Goal: Ask a question: Seek information or help from site administrators or community

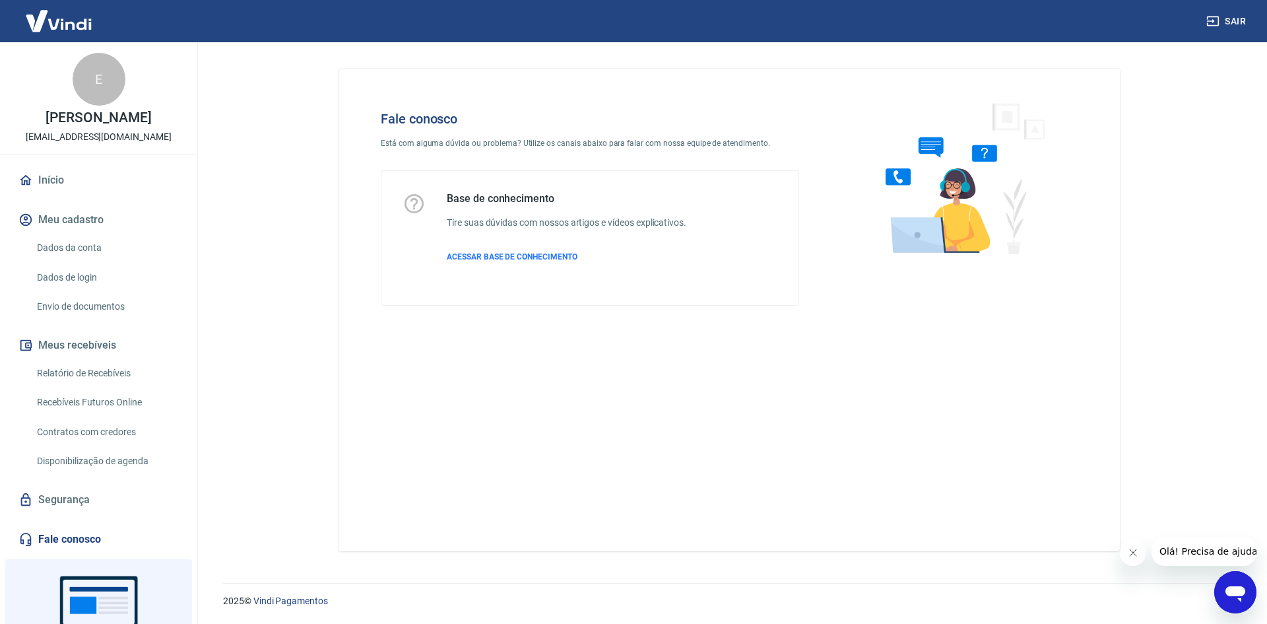
click at [1243, 594] on icon "Abrir janela de mensagens" at bounding box center [1236, 594] width 20 height 16
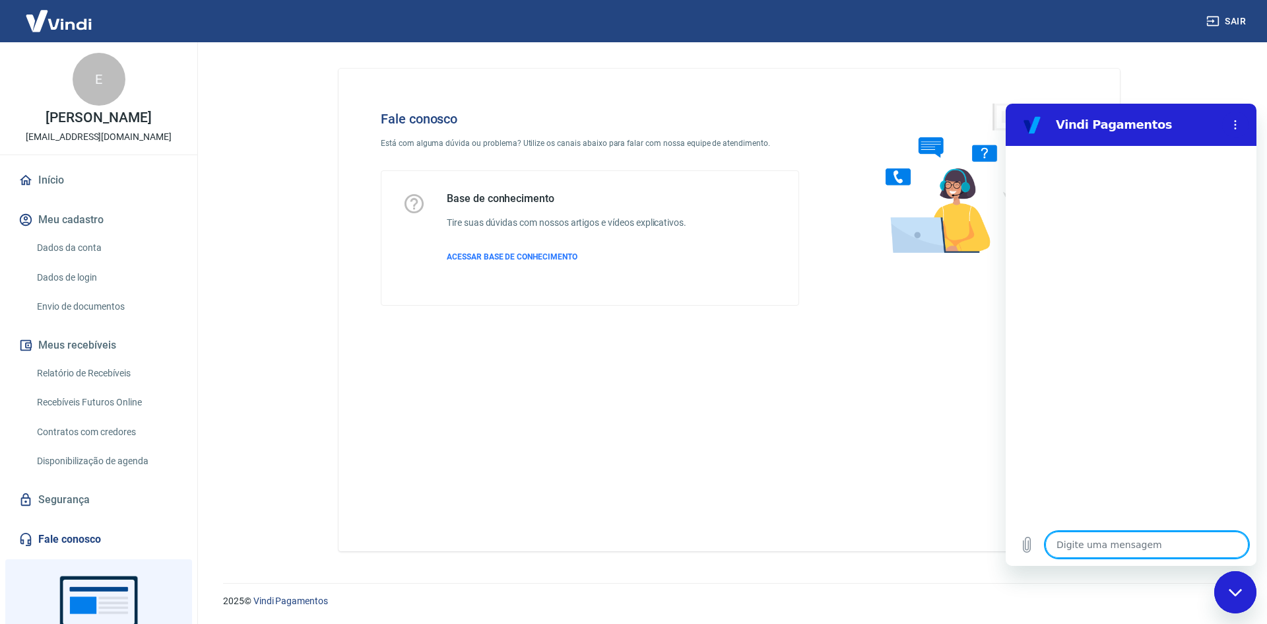
type textarea "c"
type textarea "x"
type textarea "co"
type textarea "x"
type textarea "com"
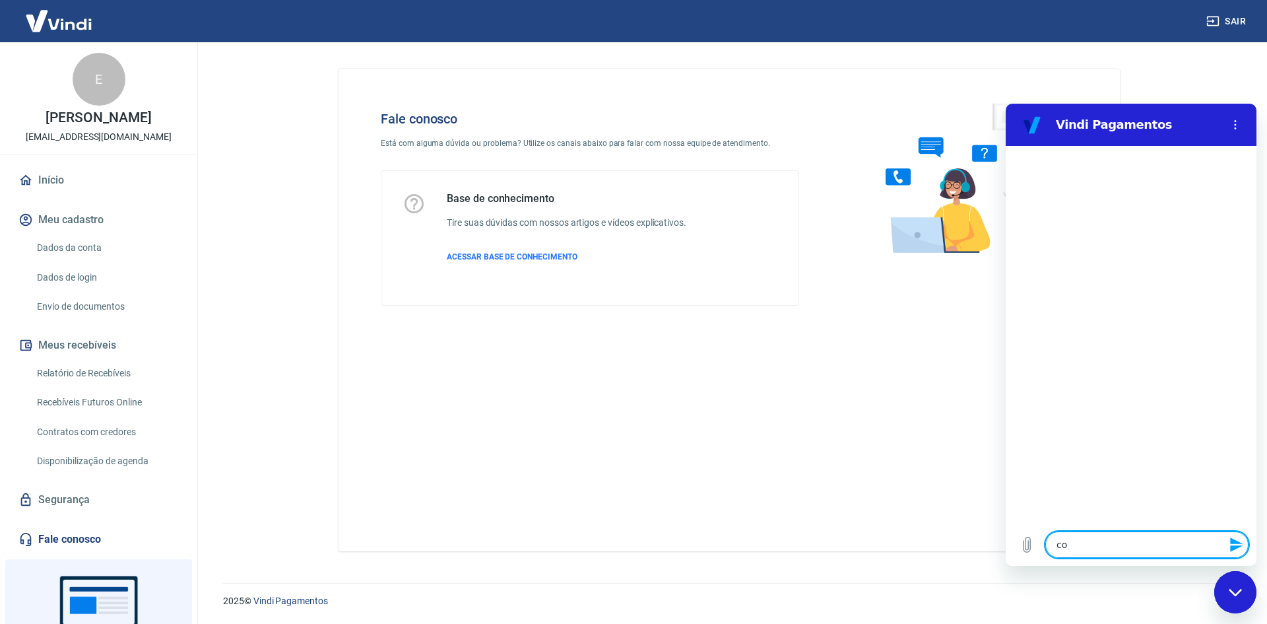
type textarea "x"
type textarea "como"
type textarea "x"
type textarea "como"
type textarea "x"
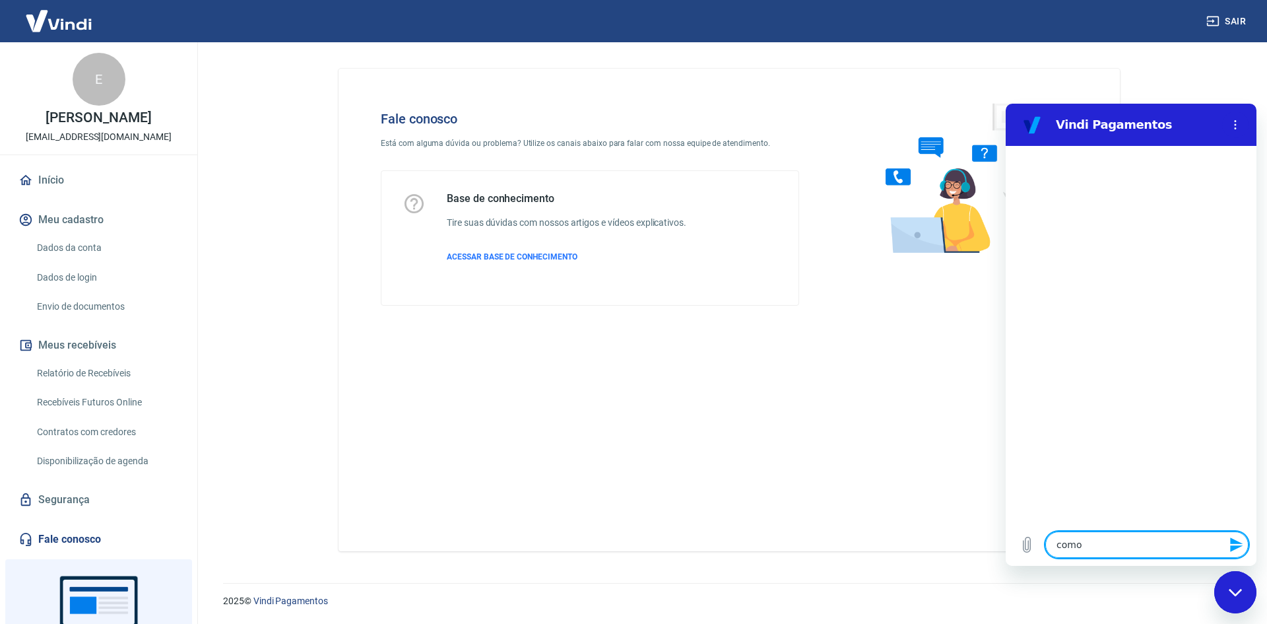
type textarea "como c"
type textarea "x"
type textarea "como ca"
type textarea "x"
type textarea "como can"
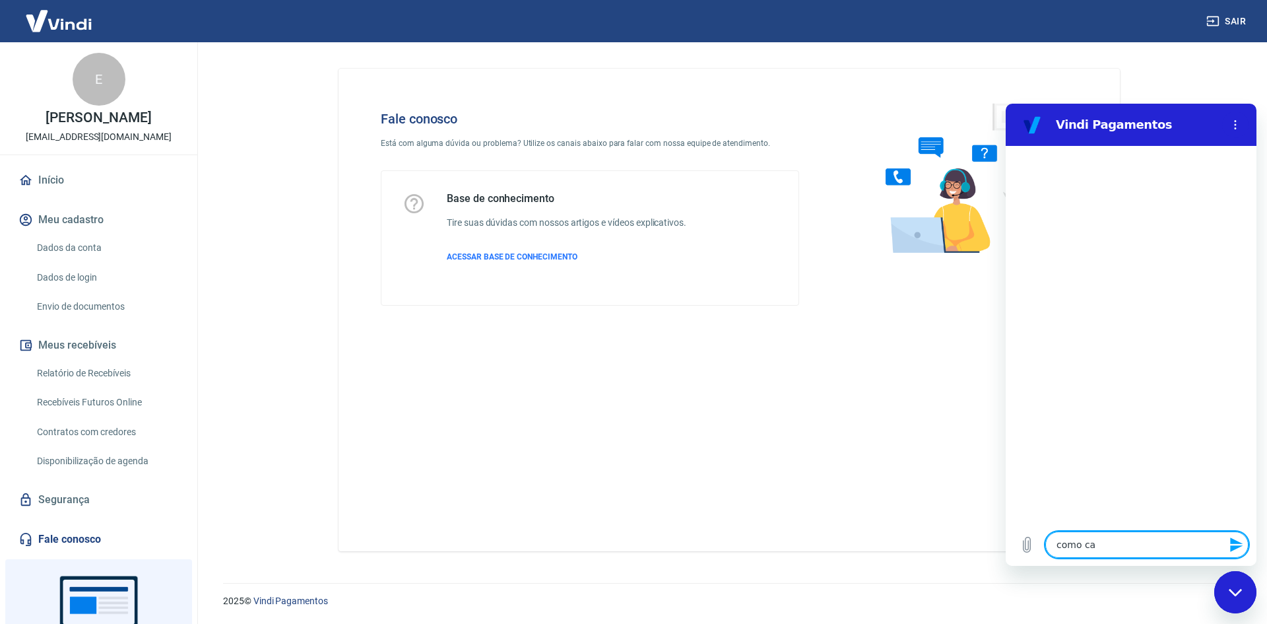
type textarea "x"
type textarea "como canc"
type textarea "x"
type textarea "como cance"
type textarea "x"
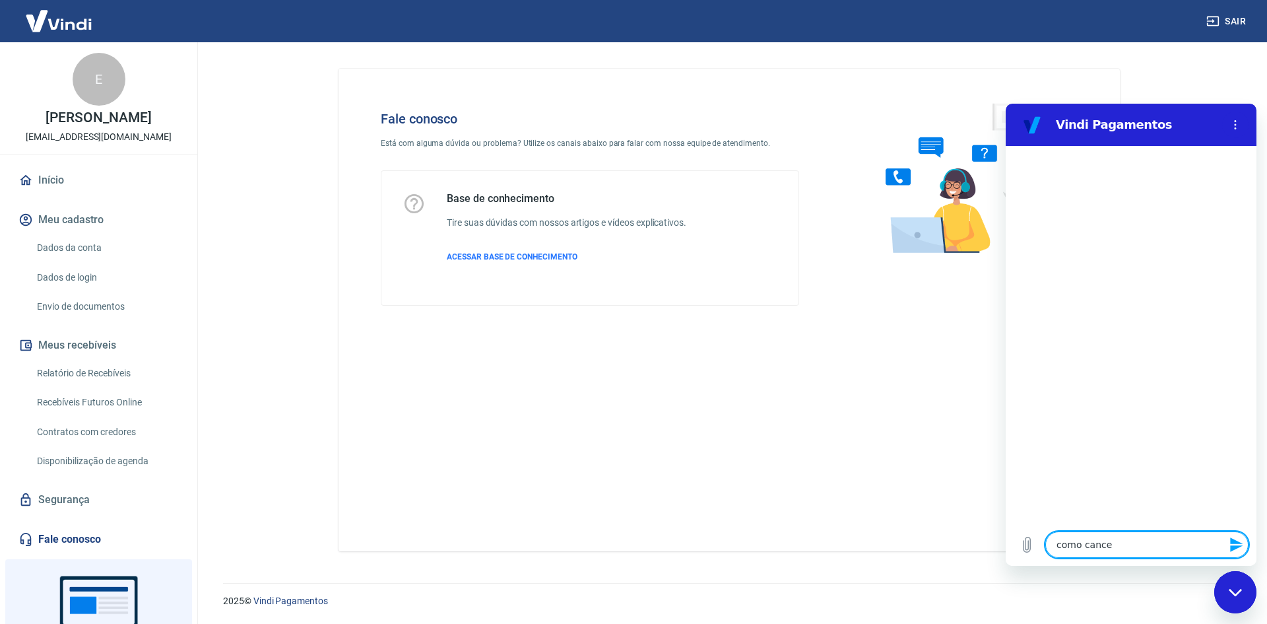
type textarea "como cancel"
type textarea "x"
type textarea "como cancela"
type textarea "x"
type textarea "como cancelar"
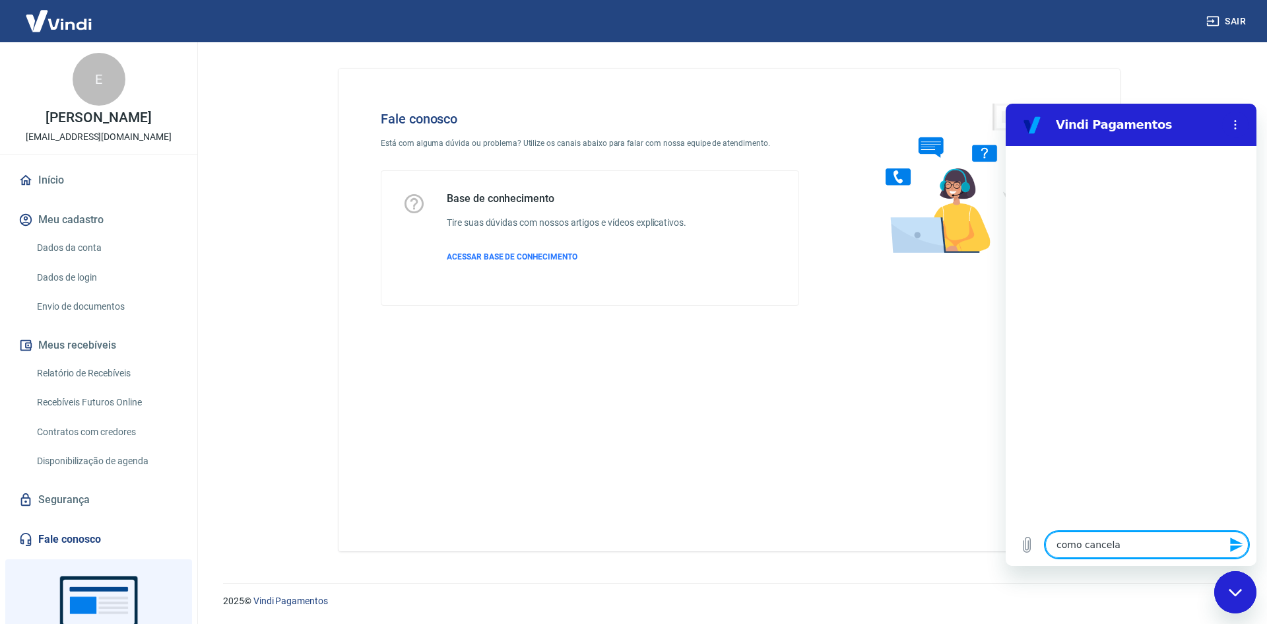
type textarea "x"
type textarea "como cancelar"
type textarea "x"
type textarea "como cancelar u"
type textarea "x"
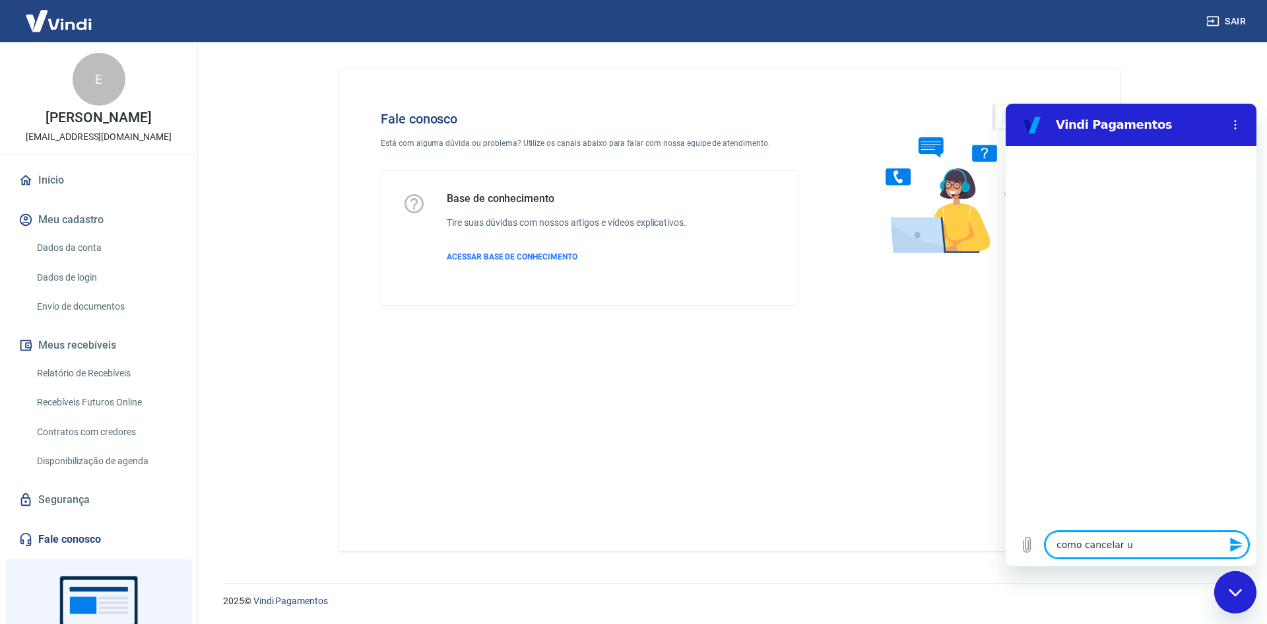
type textarea "como cancelar"
type textarea "x"
type textarea "como cancelar"
type textarea "x"
type textarea "como cancela"
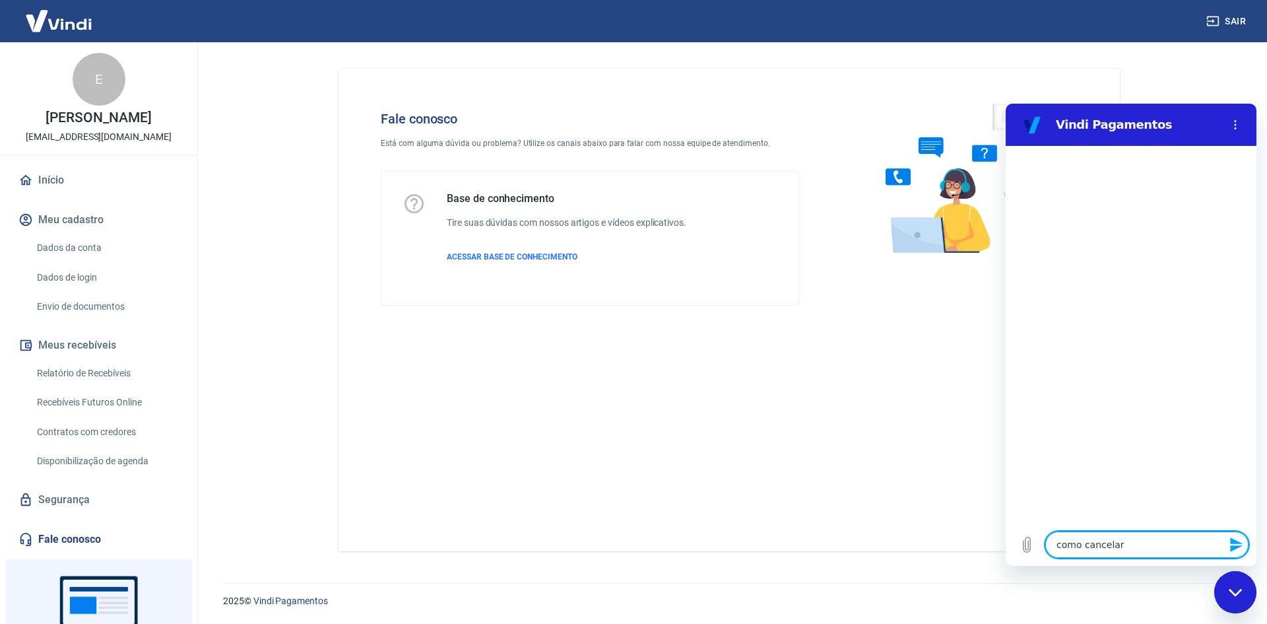
type textarea "x"
type textarea "como cancel"
type textarea "x"
type textarea "como cance"
type textarea "x"
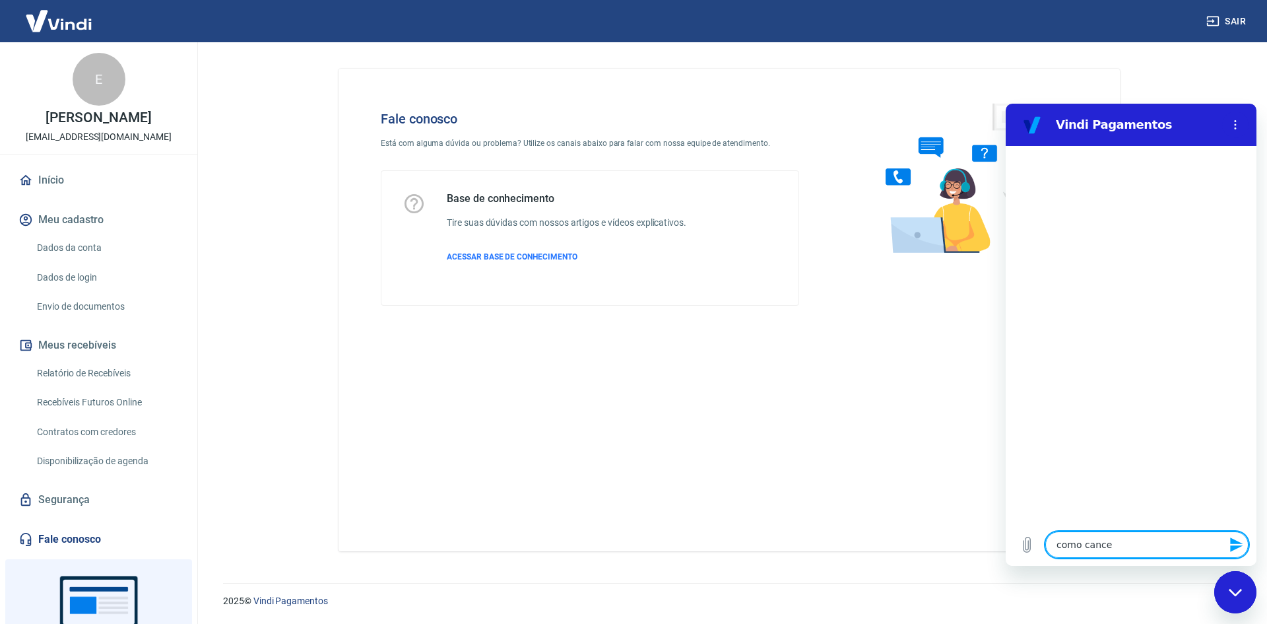
type textarea "como canc"
type textarea "x"
type textarea "como can"
type textarea "x"
type textarea "como ca"
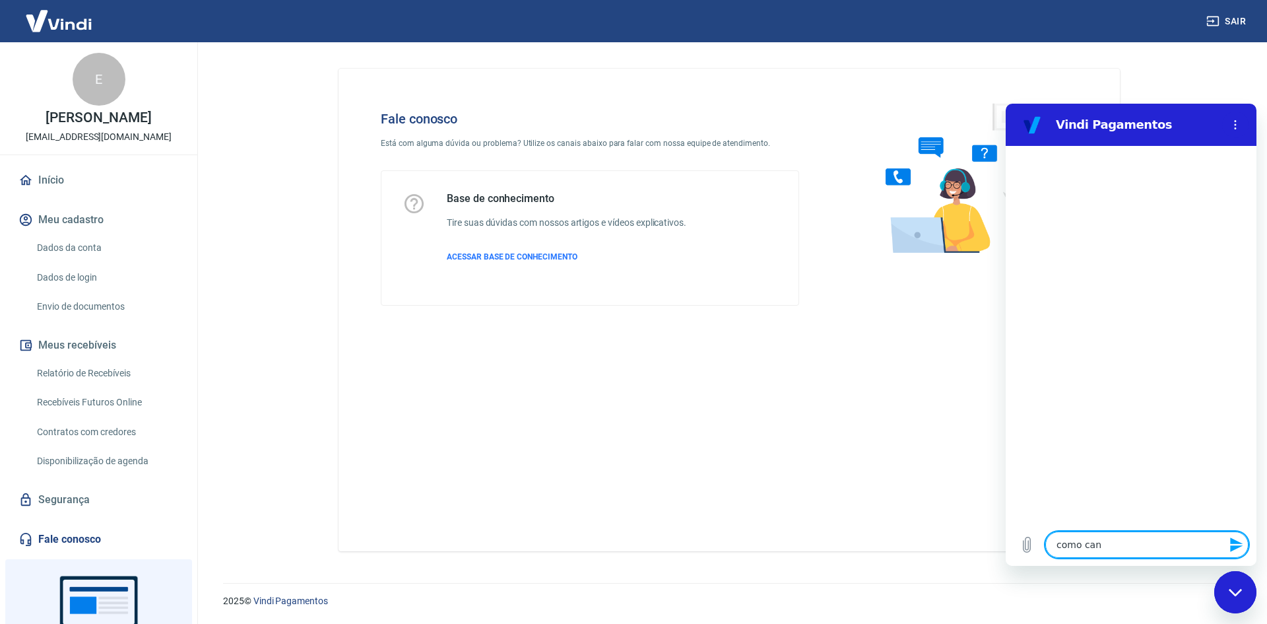
type textarea "x"
type textarea "como c"
type textarea "x"
type textarea "como"
type textarea "x"
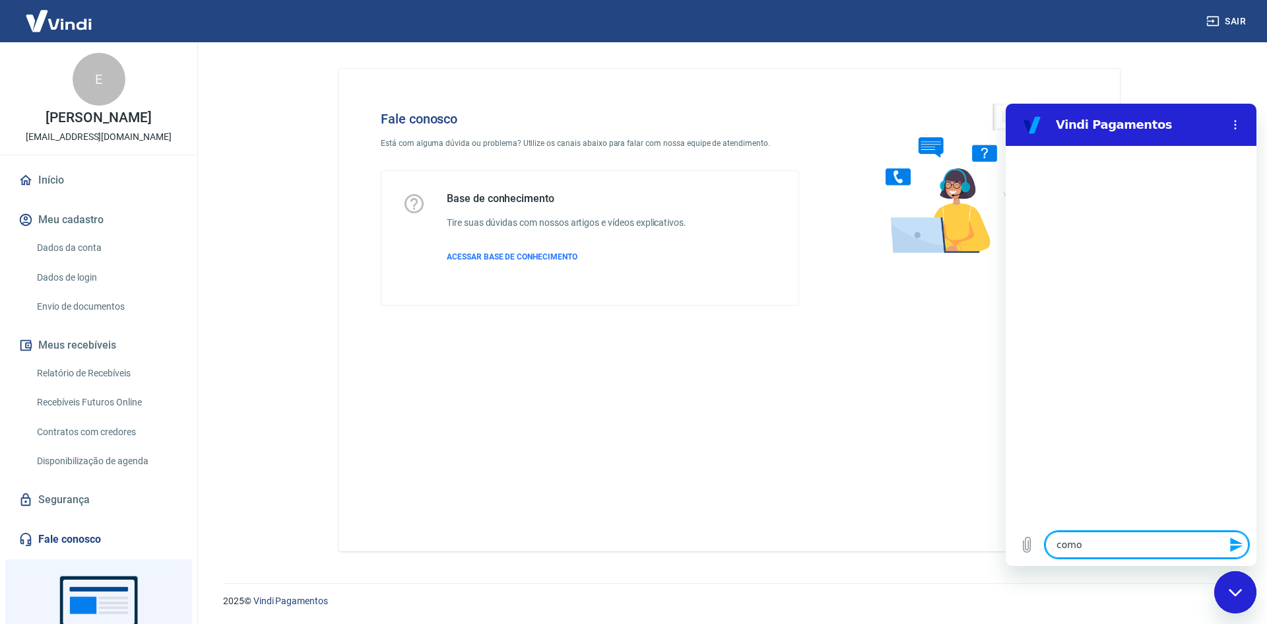
type textarea "como d"
type textarea "x"
type textarea "como de"
type textarea "x"
type textarea "como dev"
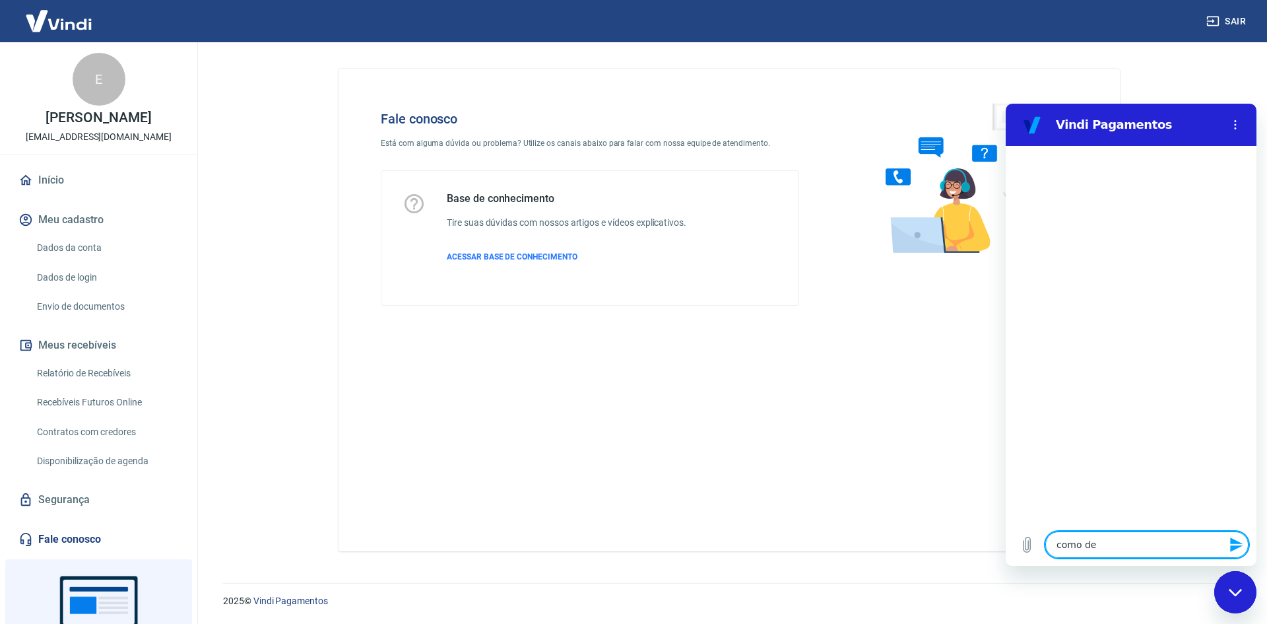
type textarea "x"
type textarea "como devo"
type textarea "x"
type textarea "como devol"
type textarea "x"
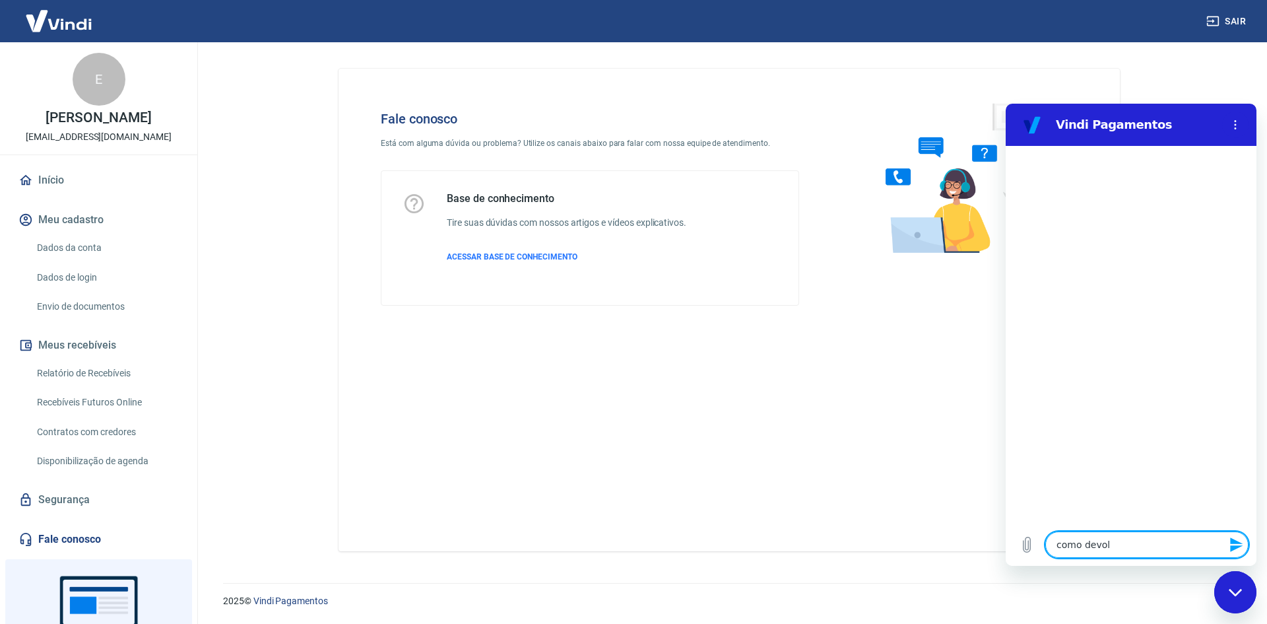
type textarea "como devolv"
type textarea "x"
type textarea "como devolve"
type textarea "x"
type textarea "como devolver"
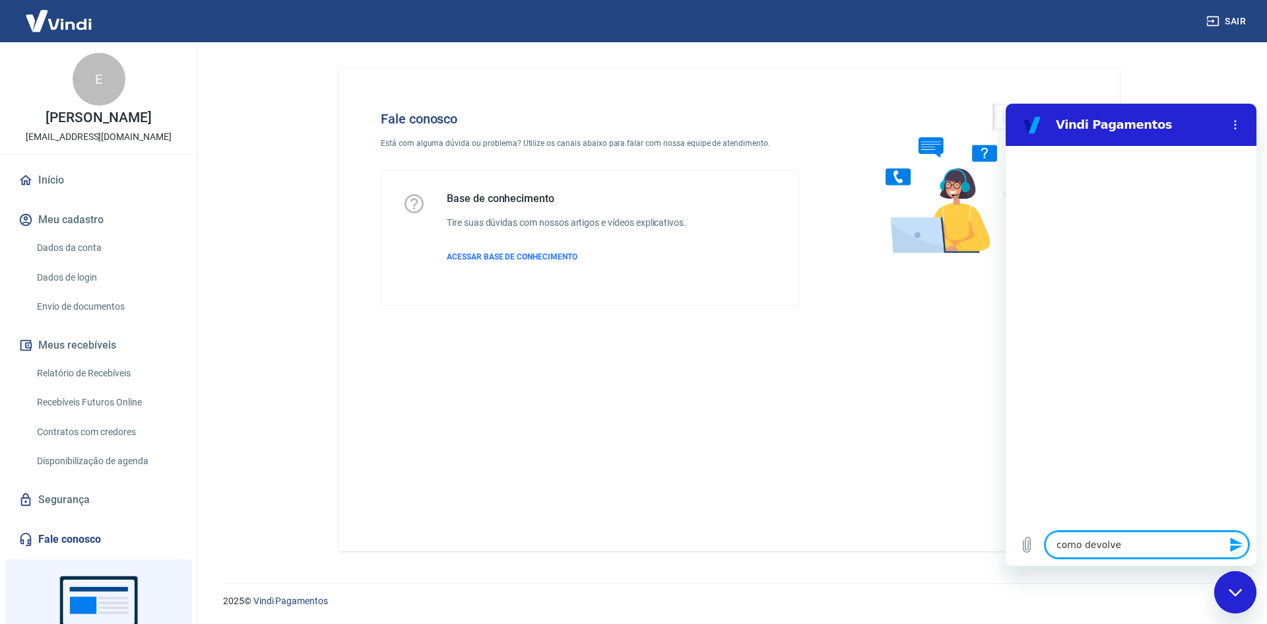
type textarea "x"
type textarea "como devolver"
type textarea "x"
type textarea "como devolver o"
type textarea "x"
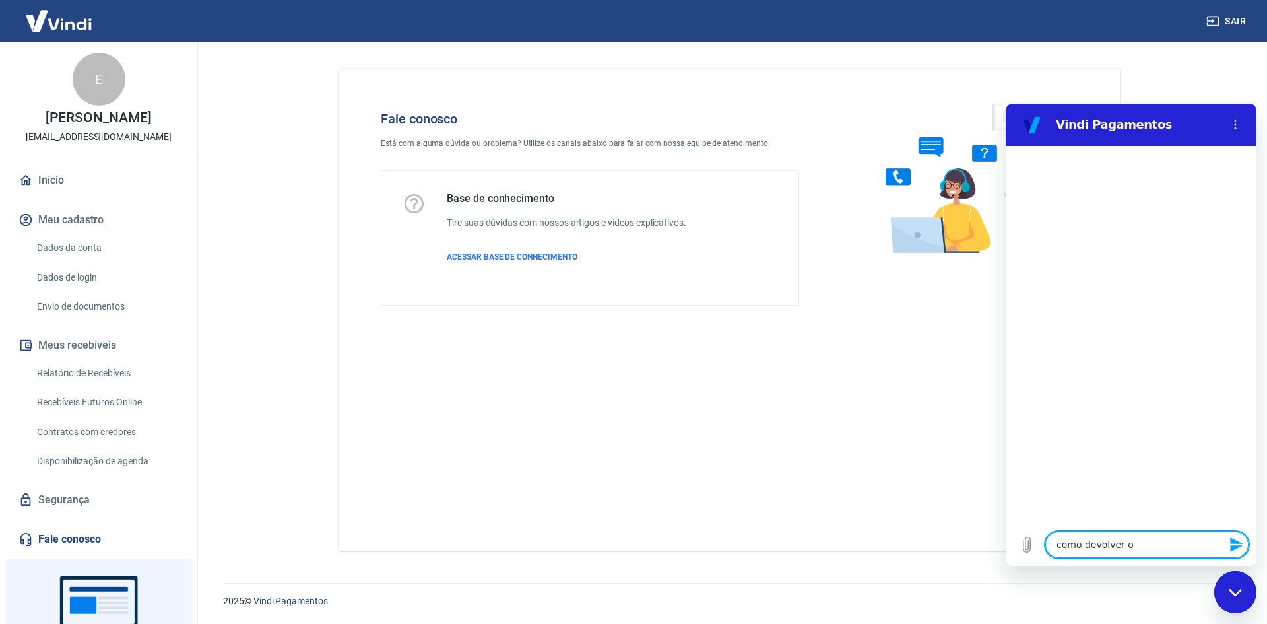
type textarea "como devolver o"
type textarea "x"
type textarea "como devolver o d"
type textarea "x"
type textarea "como devolver o di"
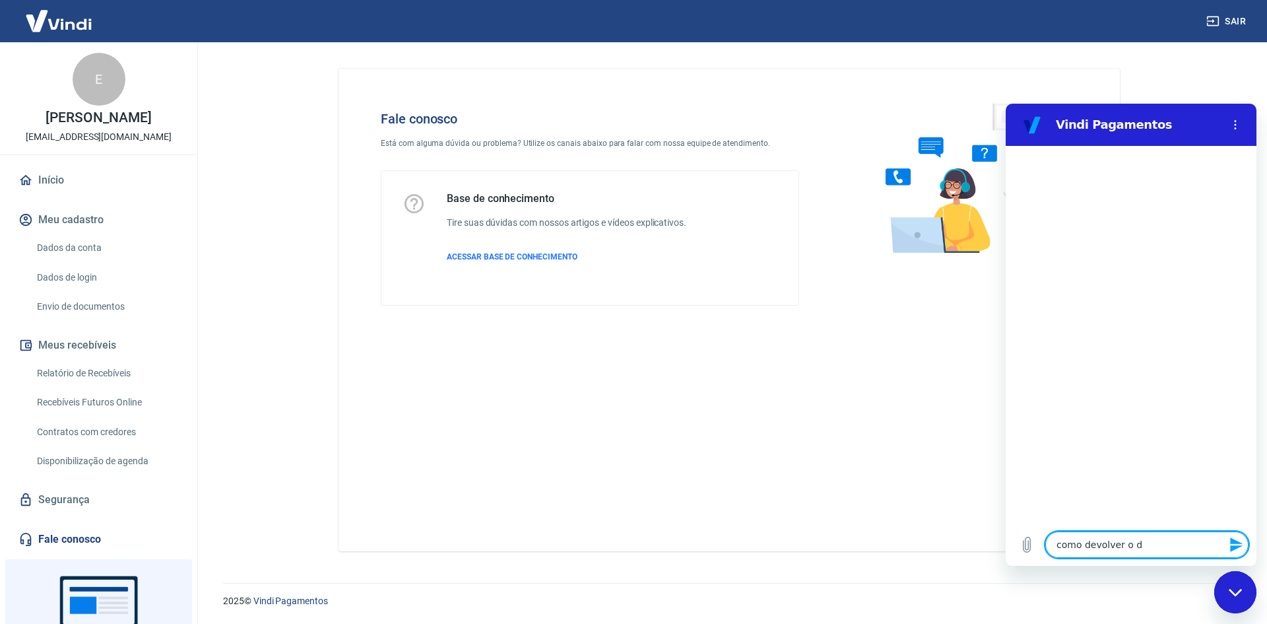
type textarea "x"
type textarea "como devolver o din"
type textarea "x"
type textarea "como devolver o dinh"
type textarea "x"
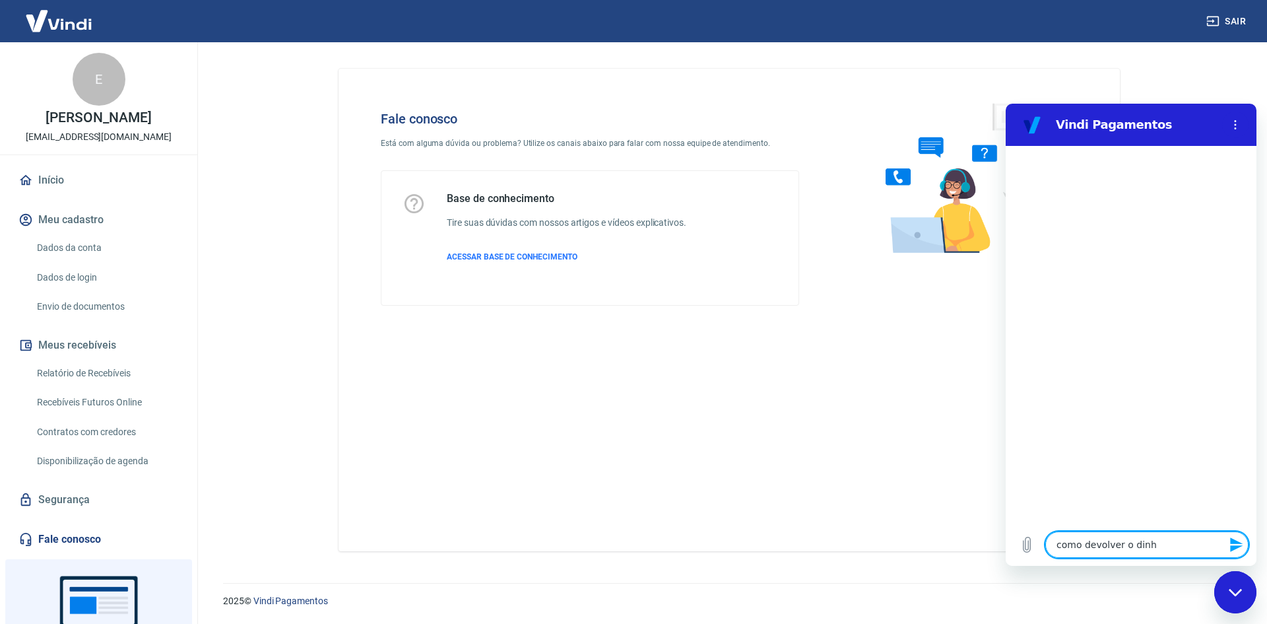
type textarea "como devolver o dinhe"
type textarea "x"
type textarea "como devolver o dinhei"
type textarea "x"
type textarea "como devolver o dinheir"
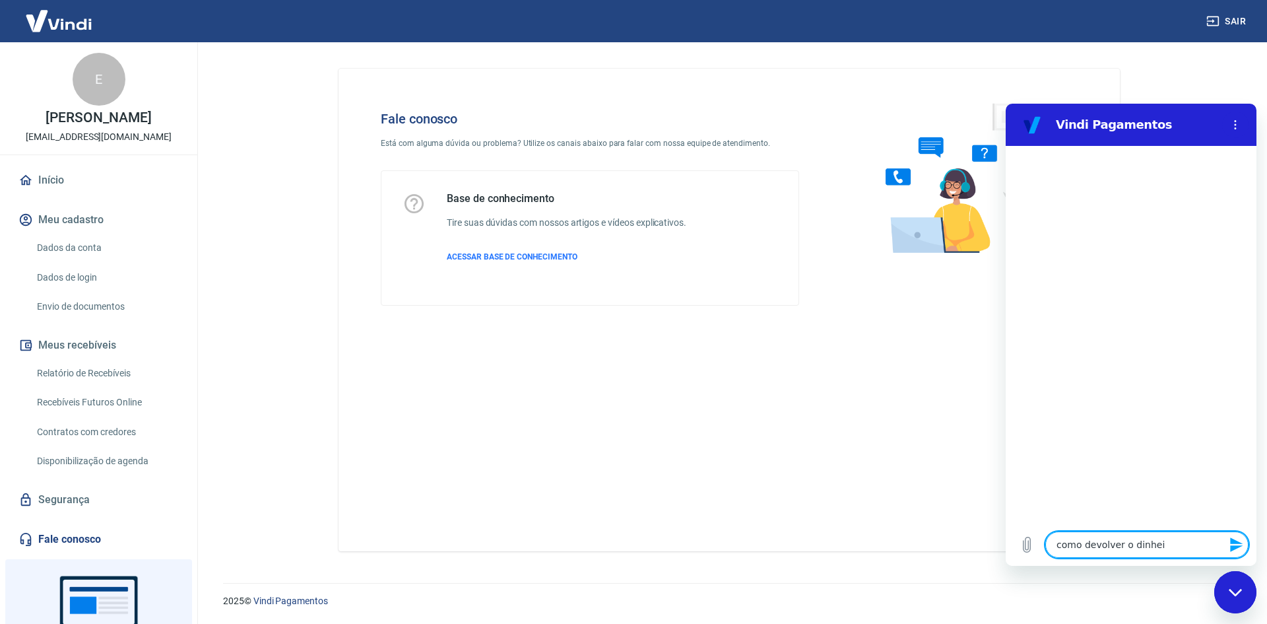
type textarea "x"
type textarea "como devolver o dinheiro"
type textarea "x"
type textarea "como devolver o dinheiro"
type textarea "x"
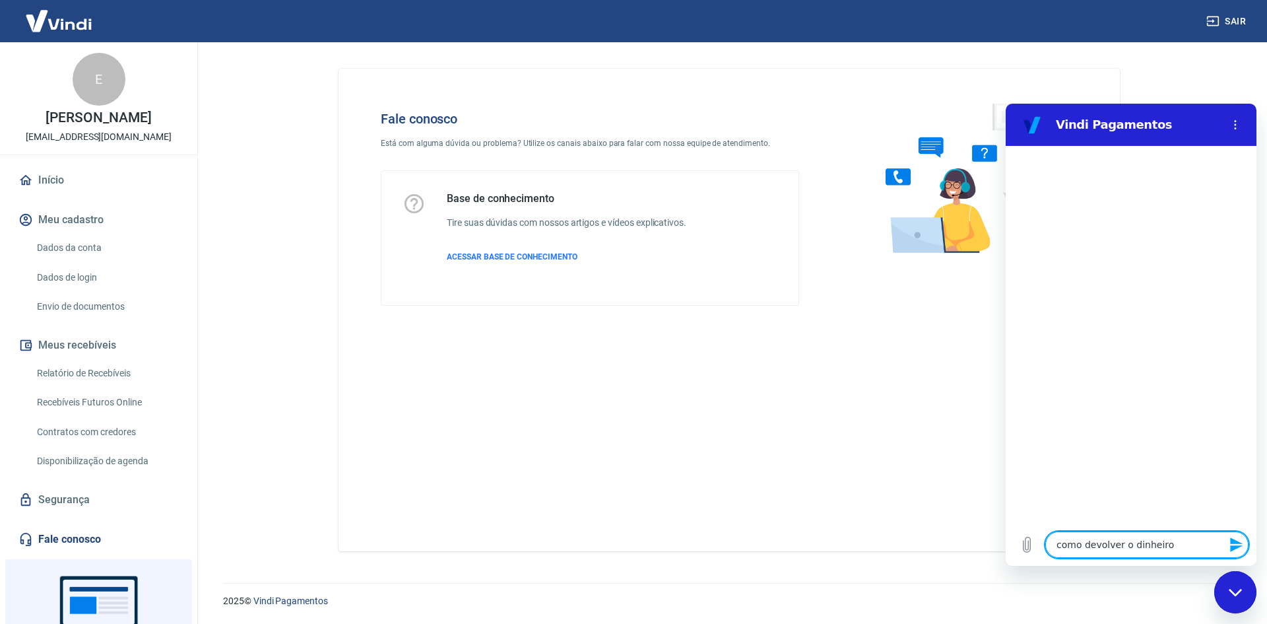
type textarea "como devolver o dinheiro p"
type textarea "x"
type textarea "como devolver o dinheiro pr"
type textarea "x"
type textarea "como devolver o dinheiro pro"
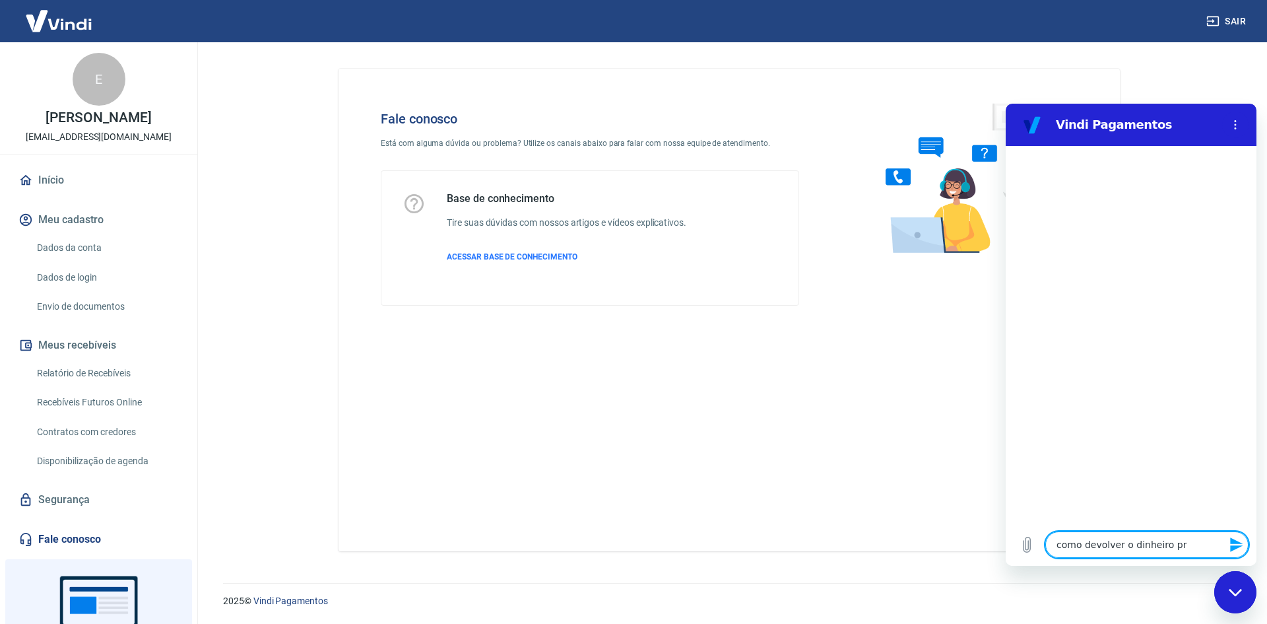
type textarea "x"
type textarea "como devolver o dinheiro pro"
type textarea "x"
type textarea "como devolver o dinheiro pro c"
type textarea "x"
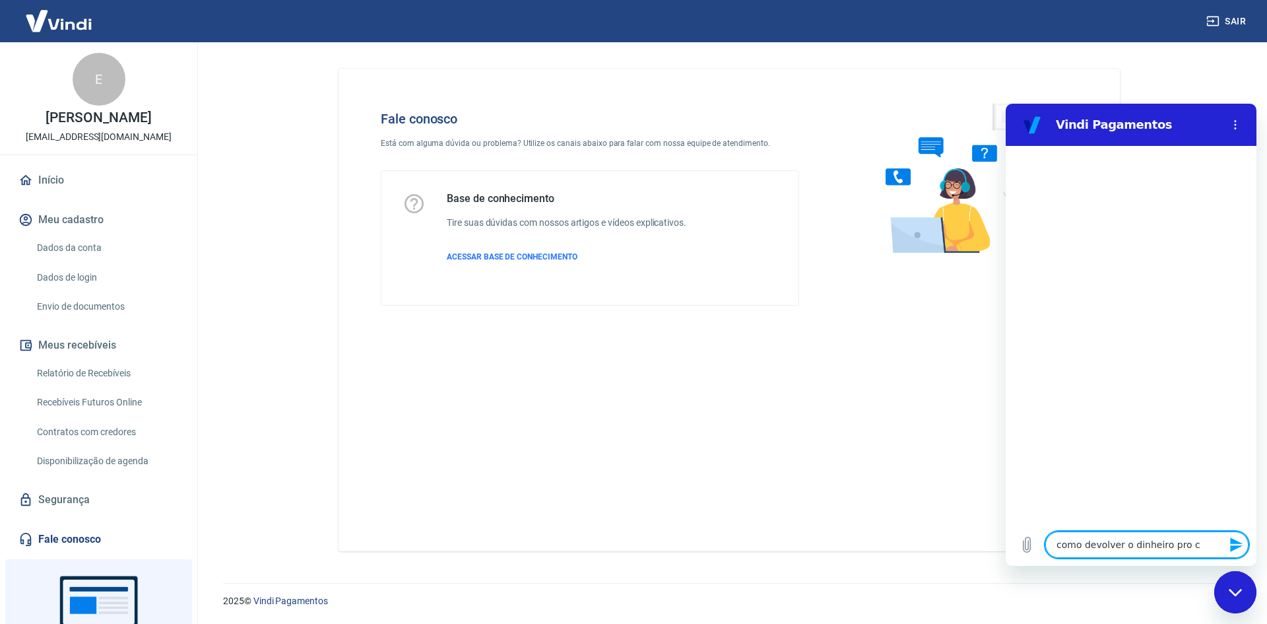
type textarea "como devolver o dinheiro pro cl"
type textarea "x"
type textarea "como devolver o dinheiro pro cli"
type textarea "x"
type textarea "como devolver o dinheiro pro clie"
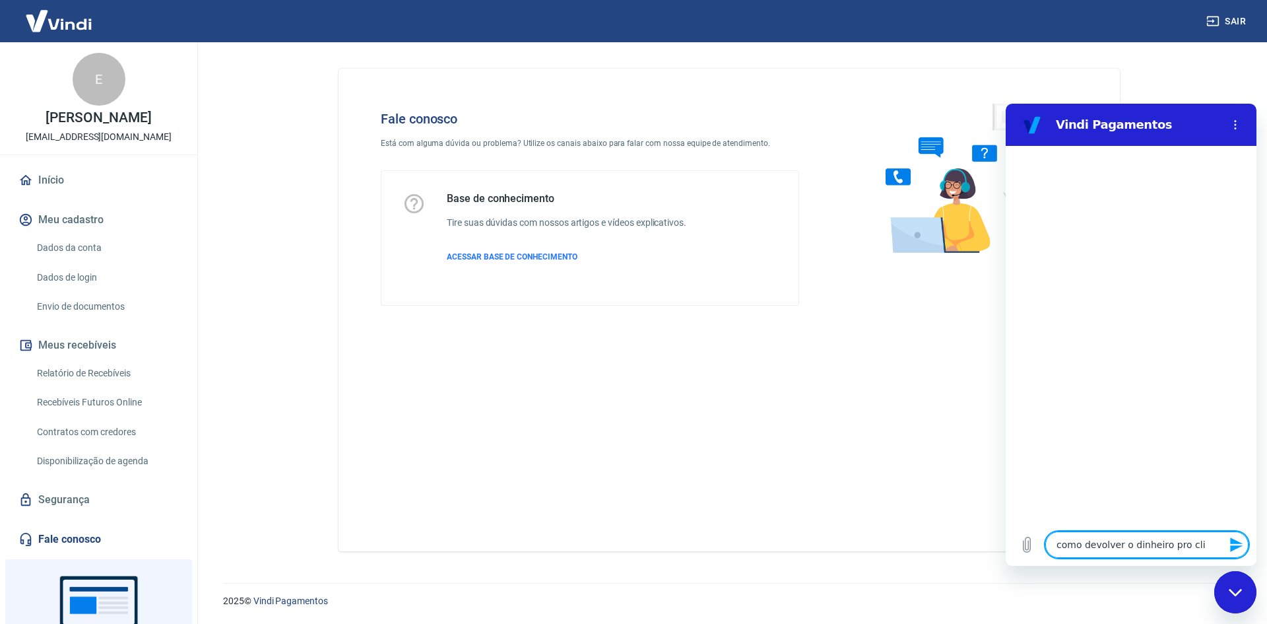
type textarea "x"
type textarea "como devolver o dinheiro pro clien"
type textarea "x"
type textarea "como devolver o dinheiro pro client"
type textarea "x"
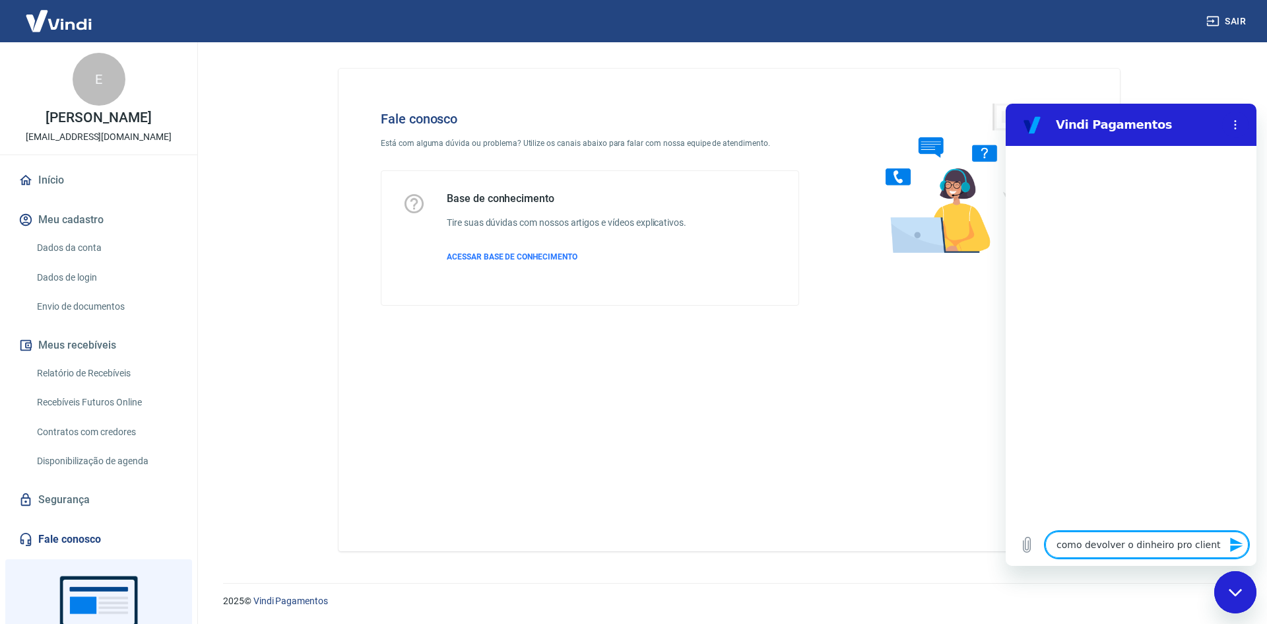
type textarea "como devolver o dinheiro pro cliente"
type textarea "x"
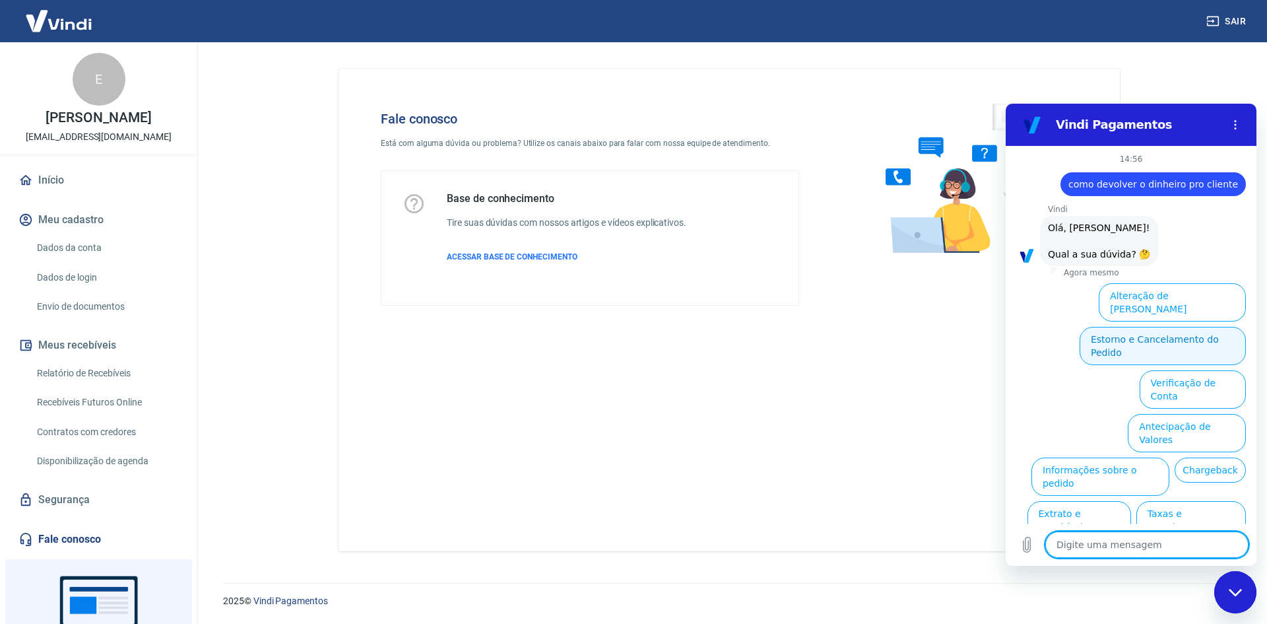
click at [1134, 327] on button "Estorno e Cancelamento do Pedido" at bounding box center [1163, 346] width 166 height 38
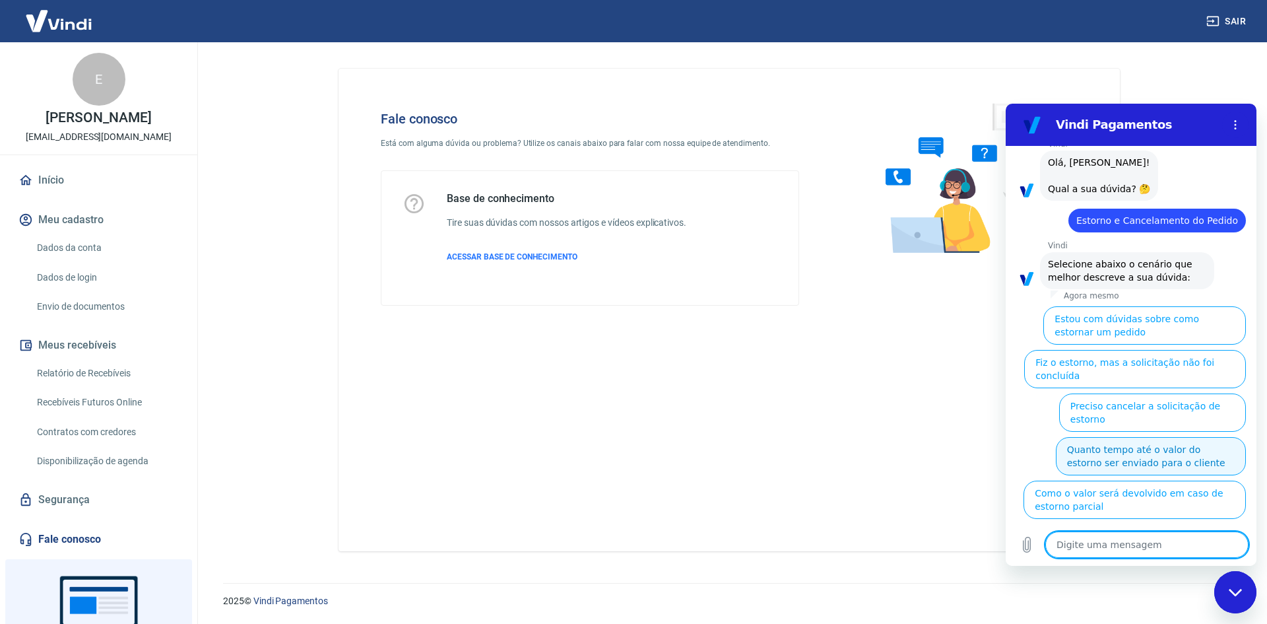
scroll to position [68, 0]
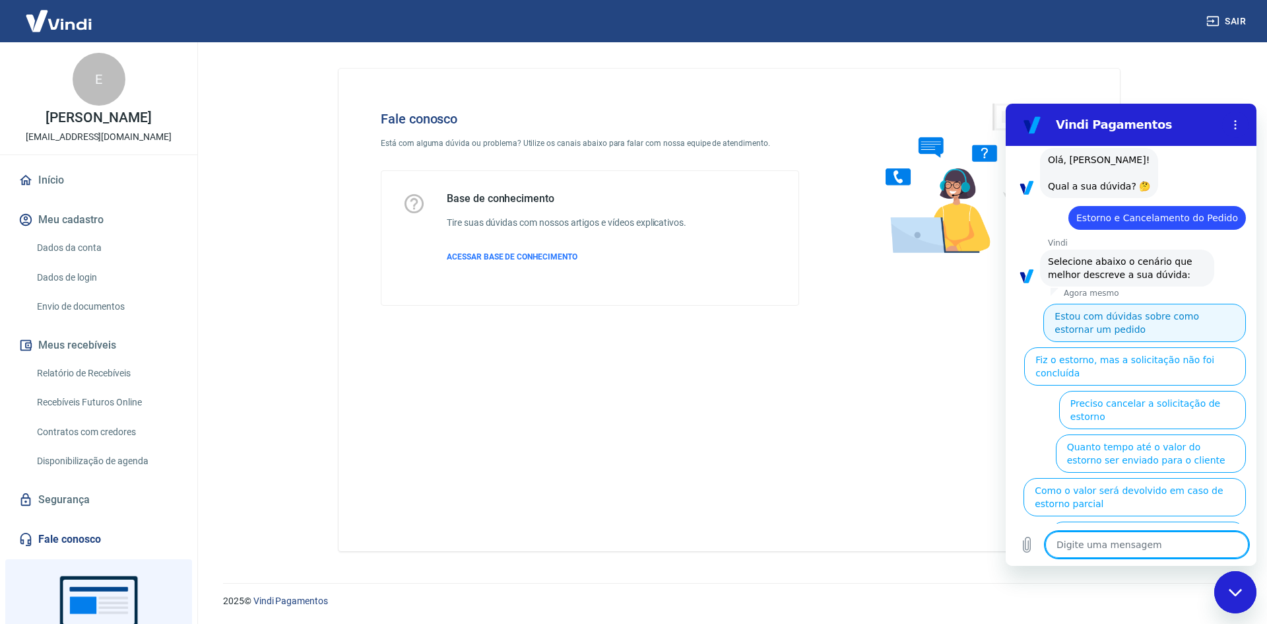
click at [1107, 328] on button "Estou com dúvidas sobre como estornar um pedido" at bounding box center [1144, 323] width 203 height 38
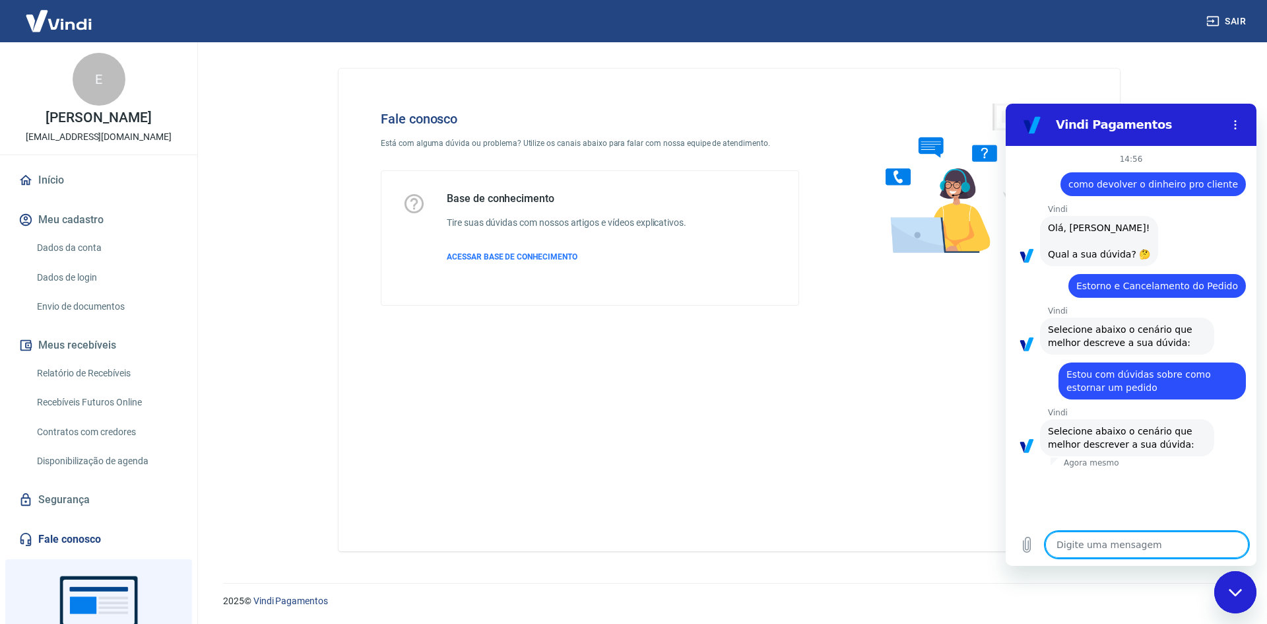
scroll to position [39, 0]
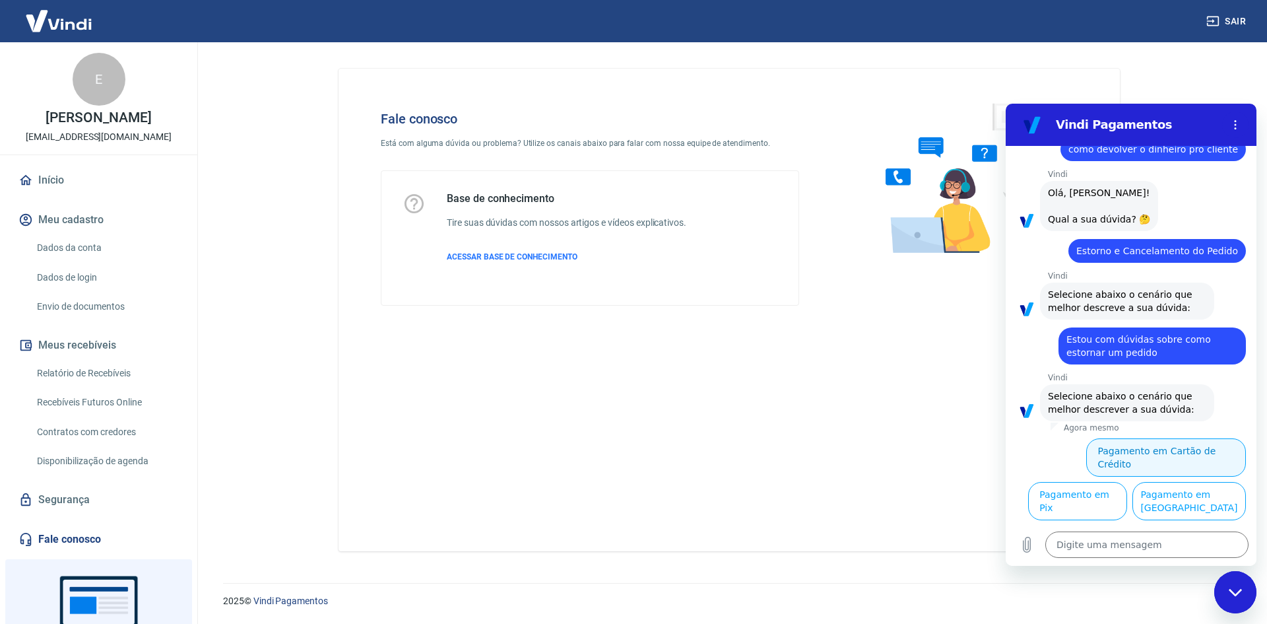
click at [1145, 449] on button "Pagamento em Cartão de Crédito" at bounding box center [1166, 457] width 160 height 38
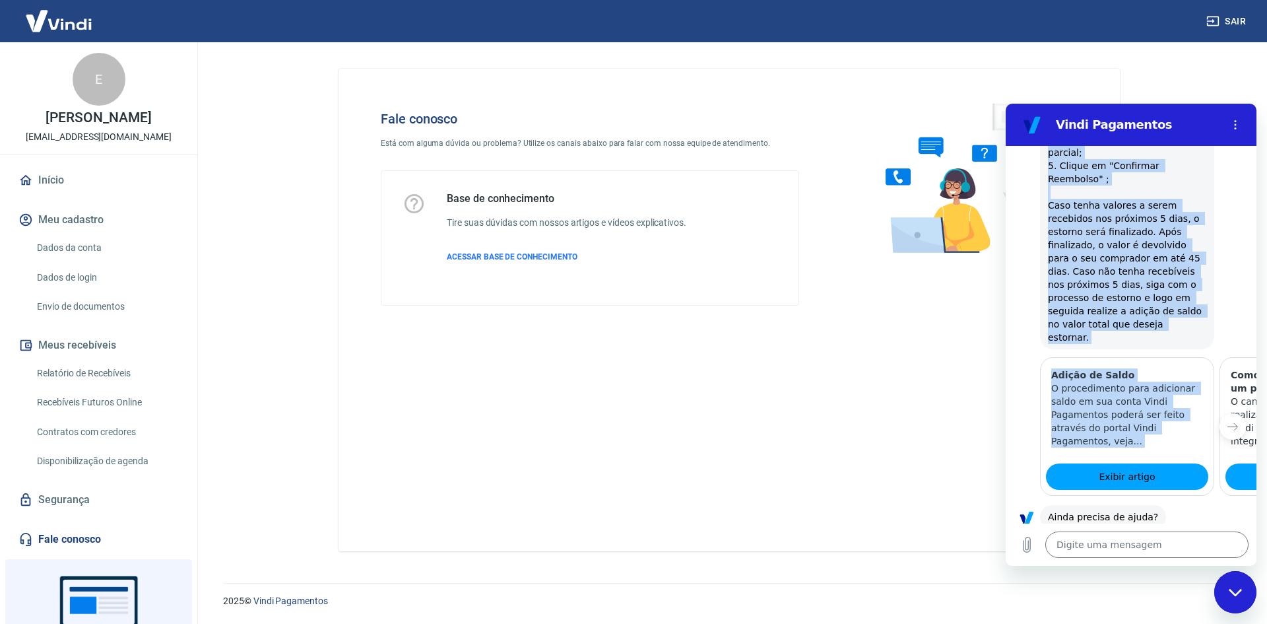
scroll to position [589, 0]
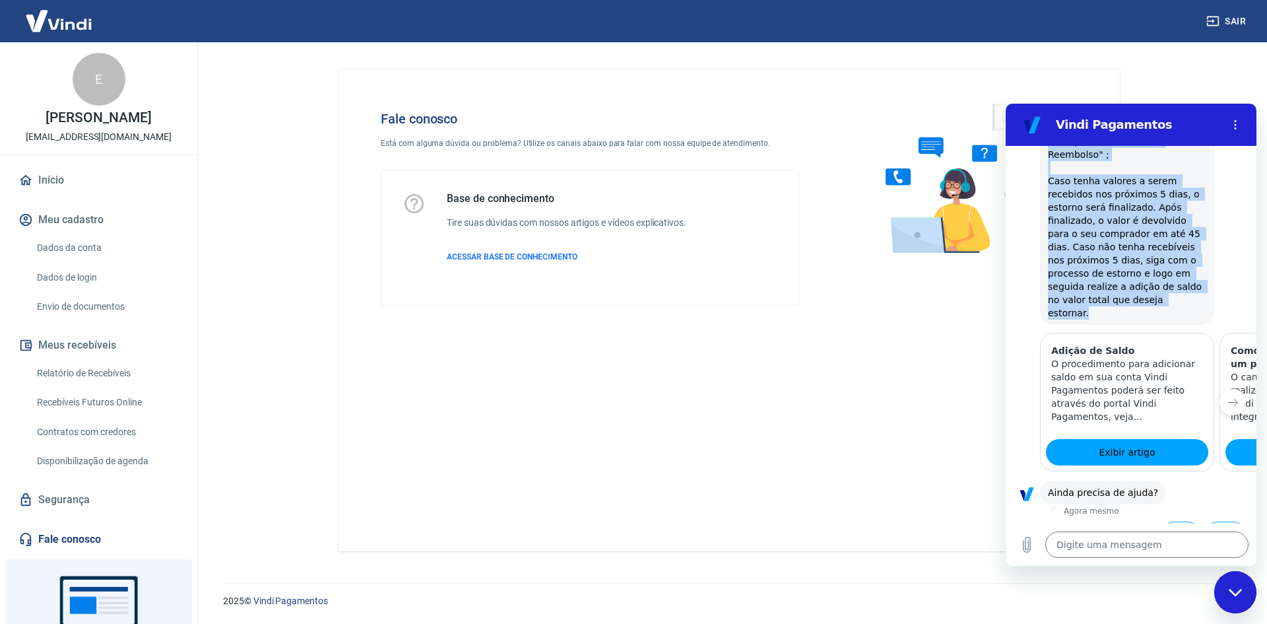
drag, startPoint x: 1045, startPoint y: 195, endPoint x: 1192, endPoint y: 293, distance: 176.5
click at [1192, 293] on div "Vindi diz: Para realizar o estorno de uma transação paga via cartão de crédito …" at bounding box center [1127, 121] width 174 height 407
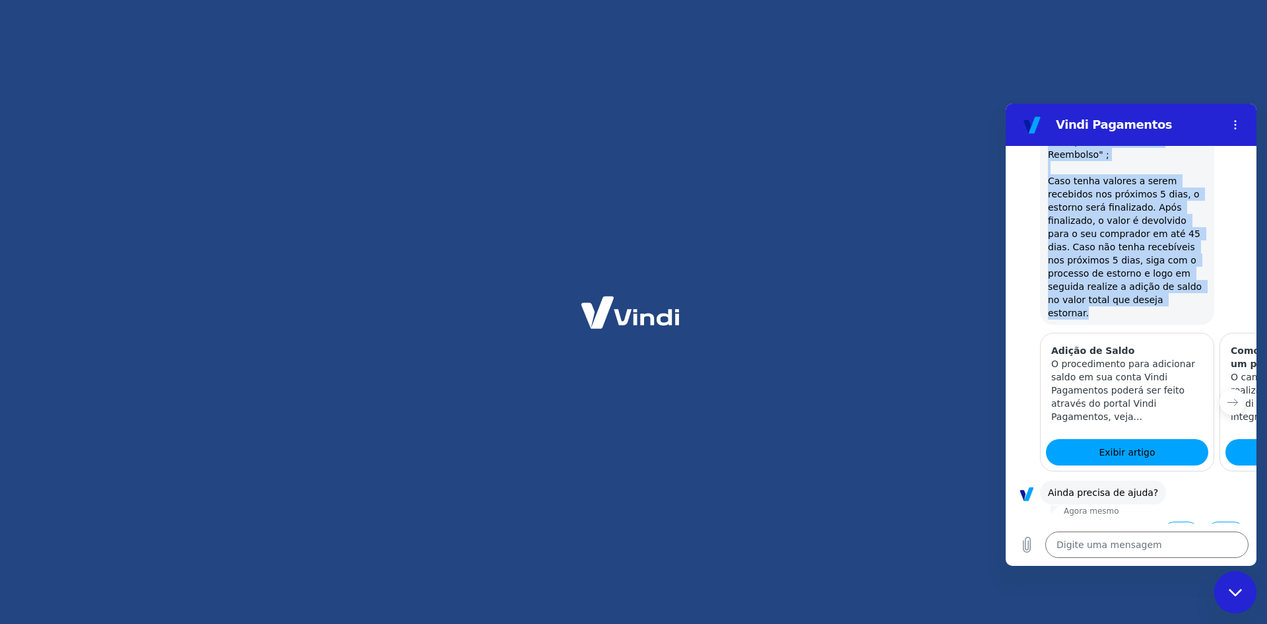
type textarea "x"
